Goal: Task Accomplishment & Management: Complete application form

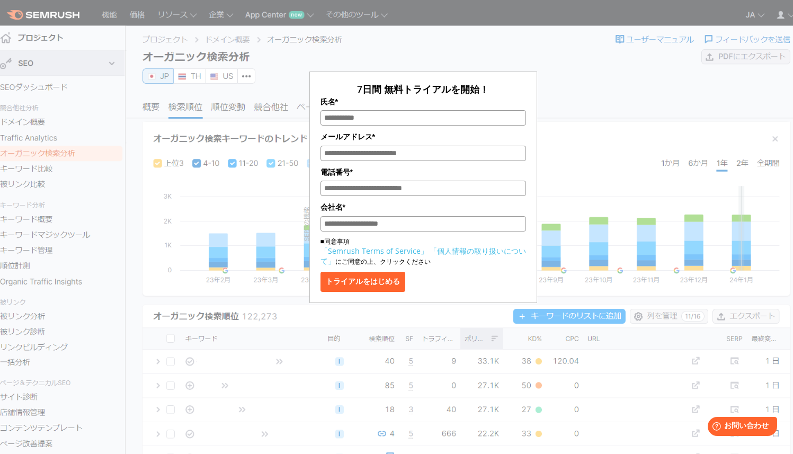
click at [596, 71] on div "7日間 無料トライアルを開始！ 氏名* メールアドレス* 電話番号* 会社名* ■同意事項 「Semrush Terms of Service」 「個人情報の…" at bounding box center [423, 158] width 530 height 290
click at [537, 60] on div "7日間 無料トライアルを開始！ 氏名* メールアドレス* 電話番号* 会社名* ■同意事項 「Semrush Terms of Service」 「個人情報の…" at bounding box center [423, 158] width 530 height 290
click at [490, 77] on form "7日間 無料トライアルを開始！ 氏名* メールアドレス* 電話番号* 会社名* ■同意事項 「Semrush Terms of Service」 「個人情報の…" at bounding box center [423, 188] width 228 height 232
